Goal: Task Accomplishment & Management: Manage account settings

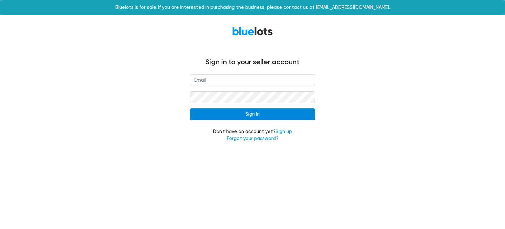
type input "[EMAIL_ADDRESS][DOMAIN_NAME]"
click at [227, 117] on input "Sign In" at bounding box center [252, 114] width 125 height 12
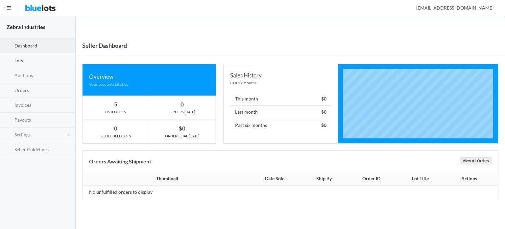
drag, startPoint x: 0, startPoint y: 0, endPoint x: 19, endPoint y: 60, distance: 63.0
click at [19, 60] on span "Lots" at bounding box center [18, 61] width 9 height 6
